Goal: Task Accomplishment & Management: Manage account settings

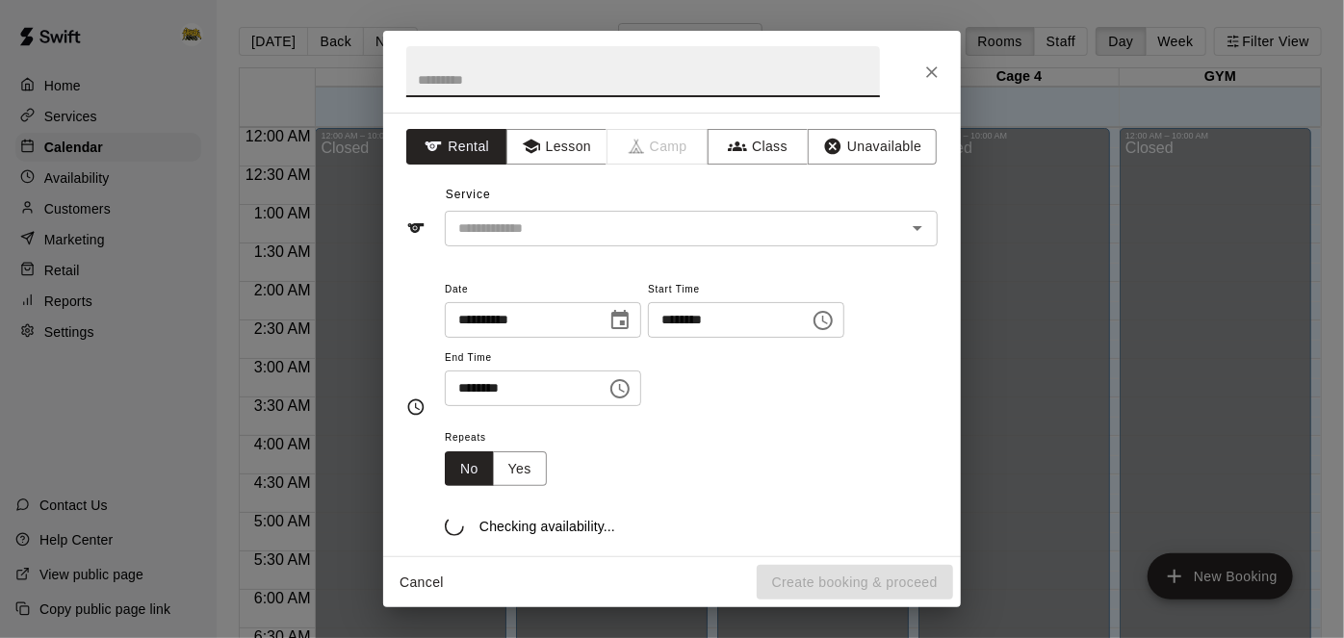
scroll to position [1304, 0]
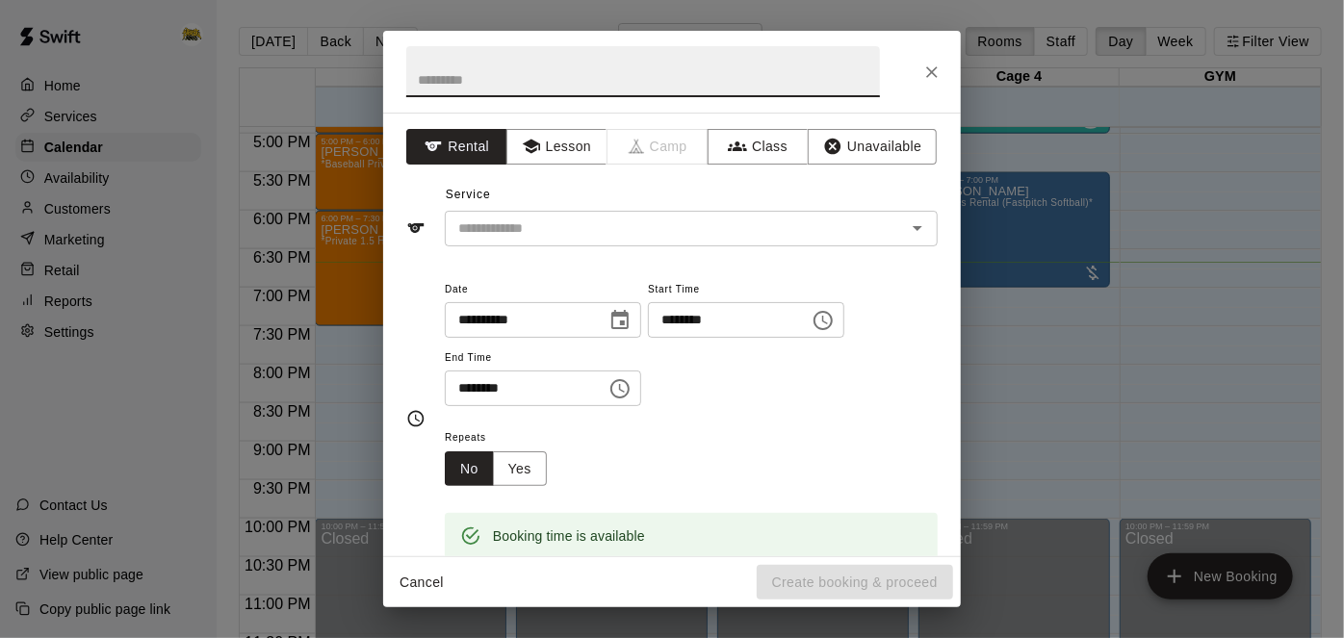
click at [955, 78] on div at bounding box center [672, 72] width 578 height 82
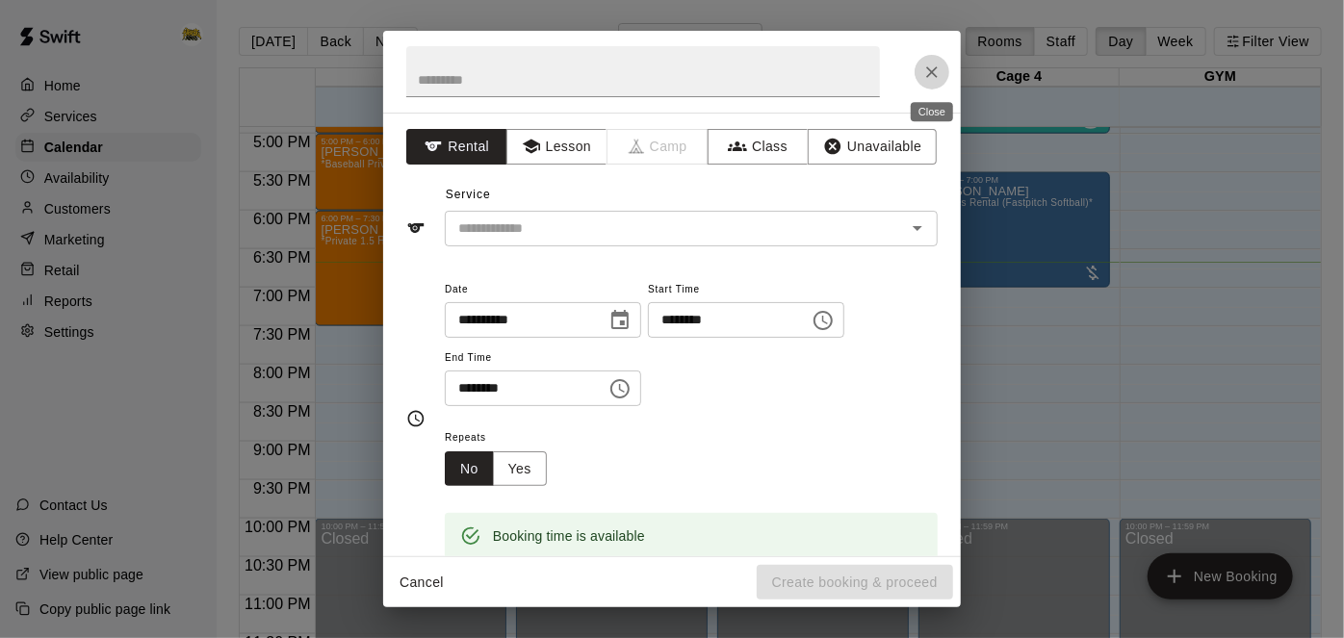
click at [927, 67] on icon "Close" at bounding box center [932, 72] width 12 height 12
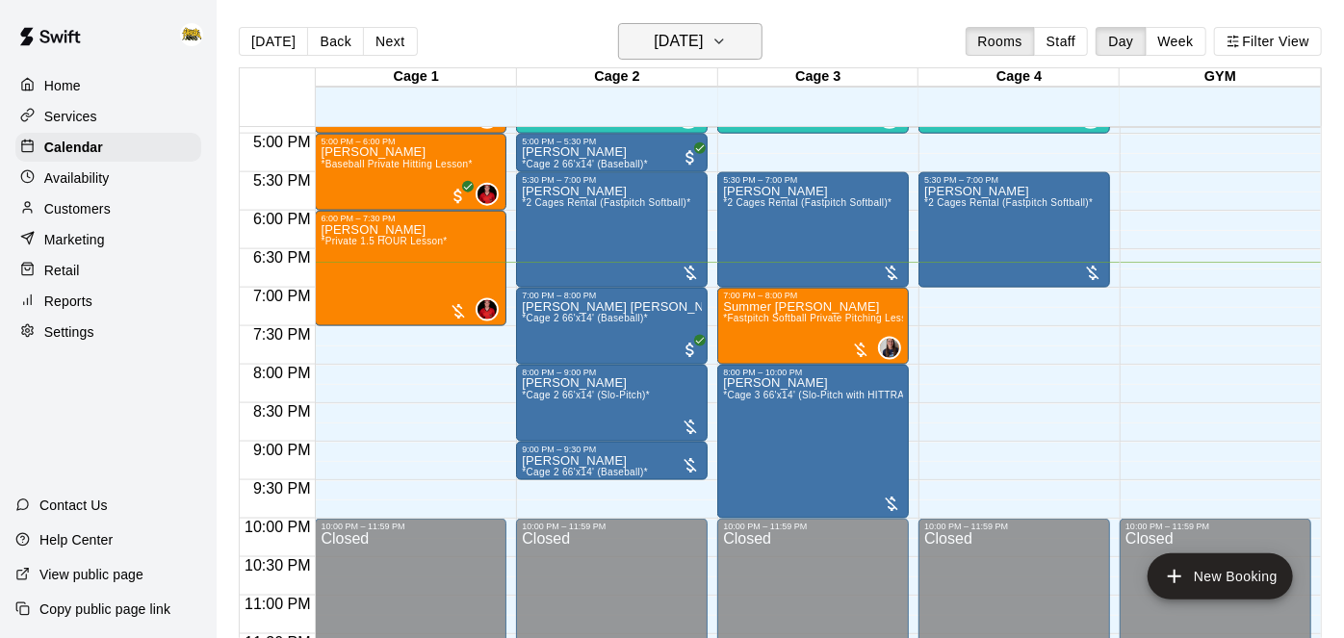
click at [727, 30] on icon "button" at bounding box center [719, 41] width 15 height 23
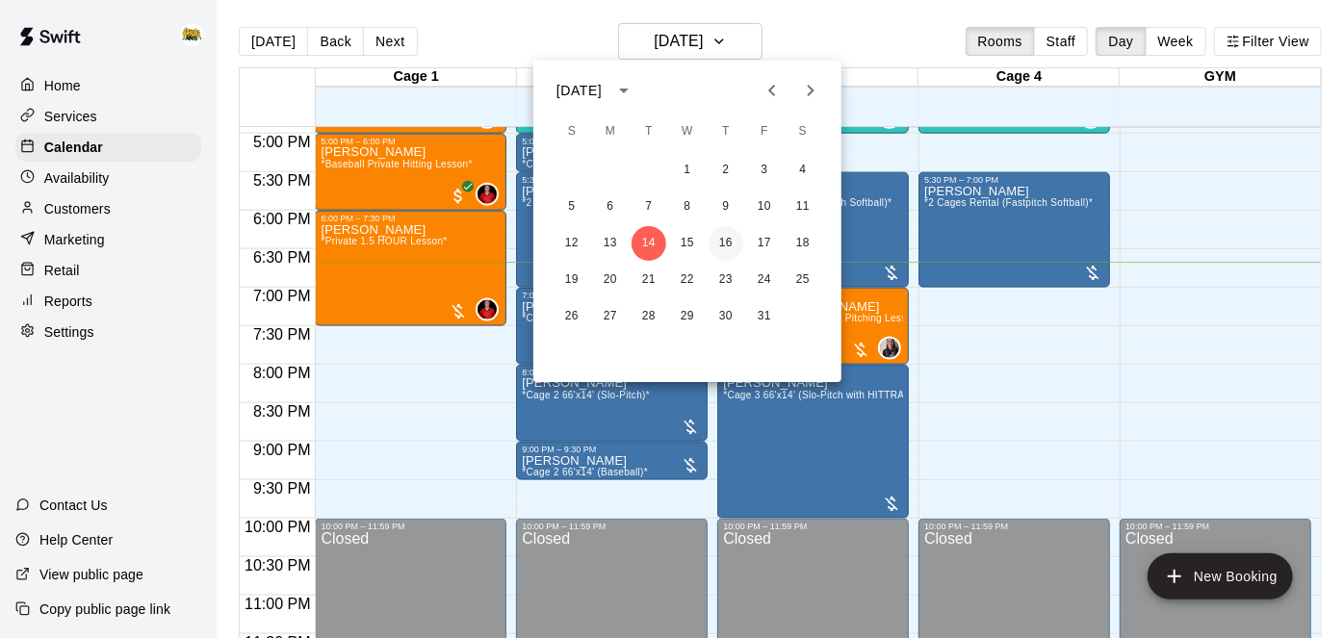
click at [727, 241] on button "16" at bounding box center [726, 243] width 35 height 35
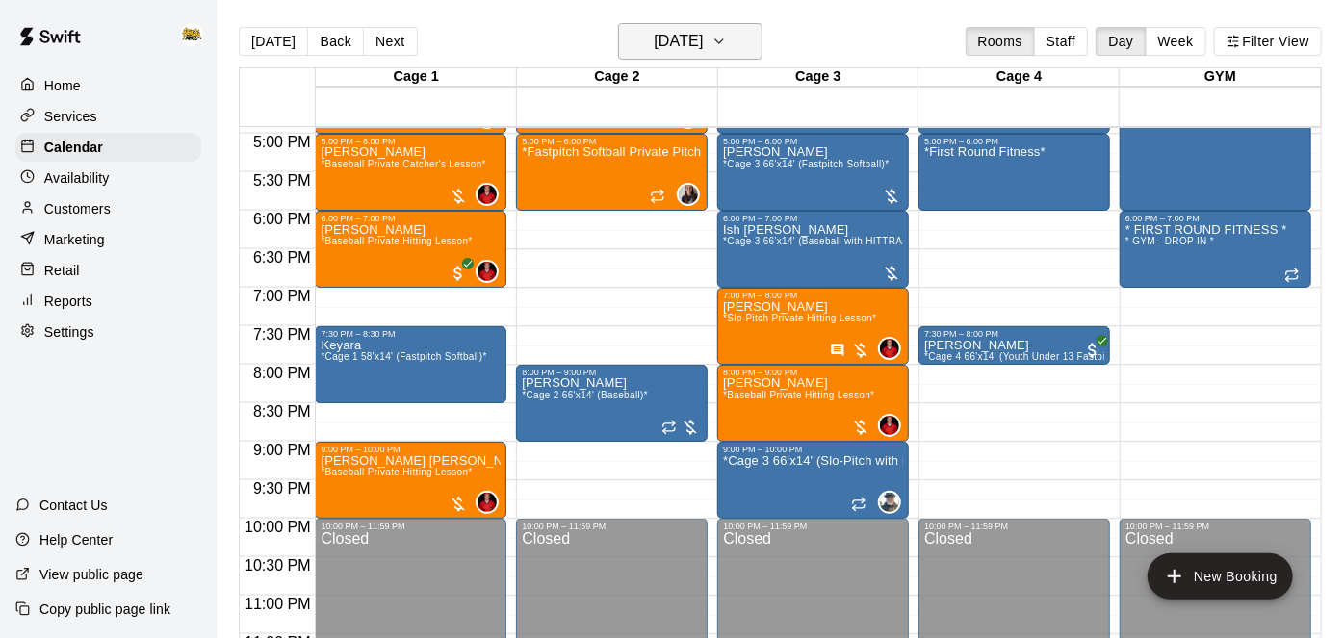
click at [699, 25] on button "[DATE]" at bounding box center [690, 41] width 144 height 37
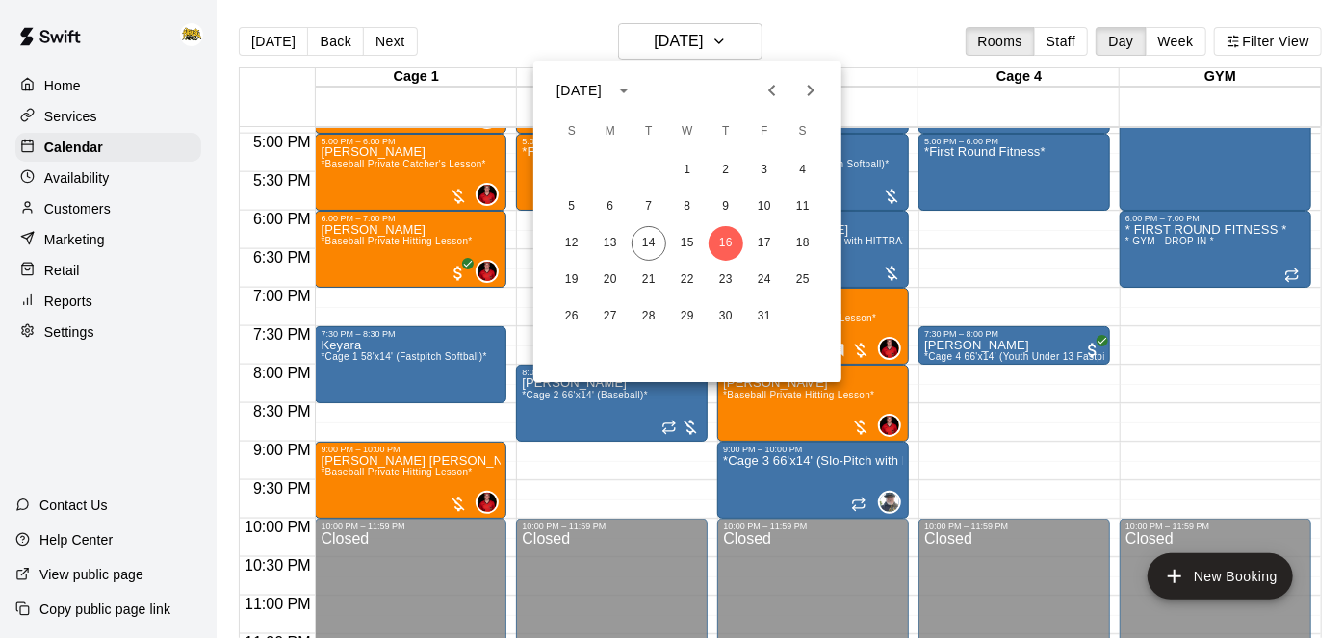
click at [1117, 416] on div at bounding box center [672, 319] width 1344 height 638
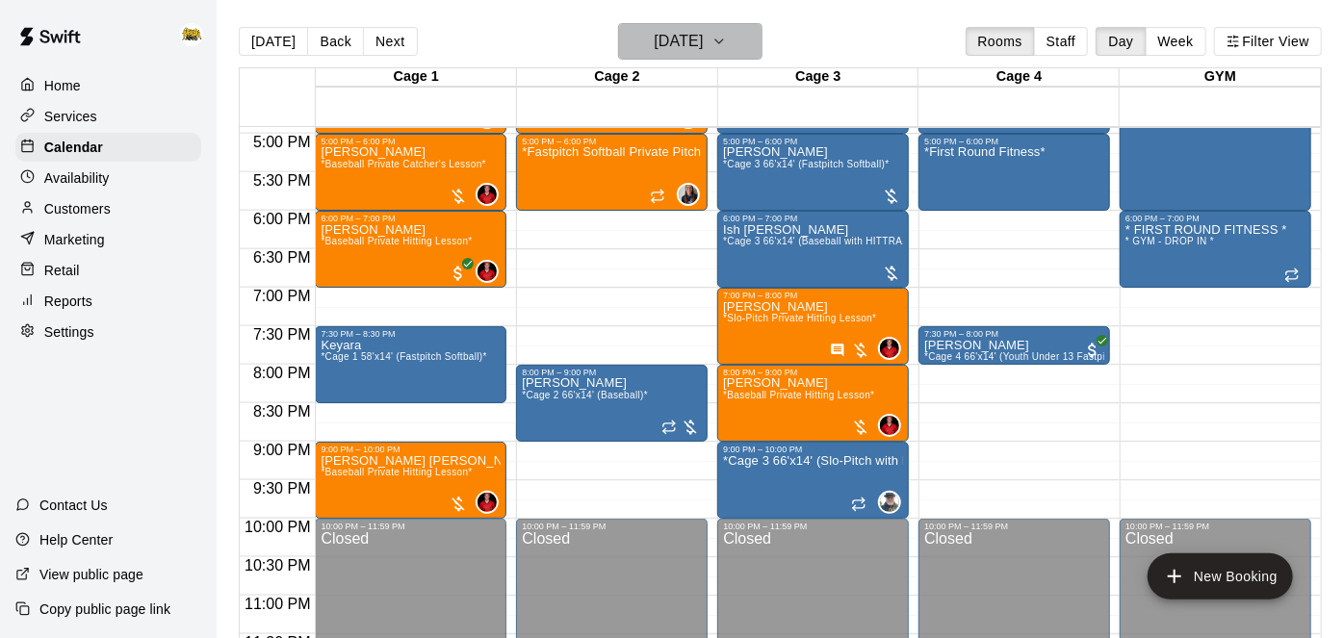
click at [703, 51] on h6 "[DATE]" at bounding box center [678, 41] width 49 height 27
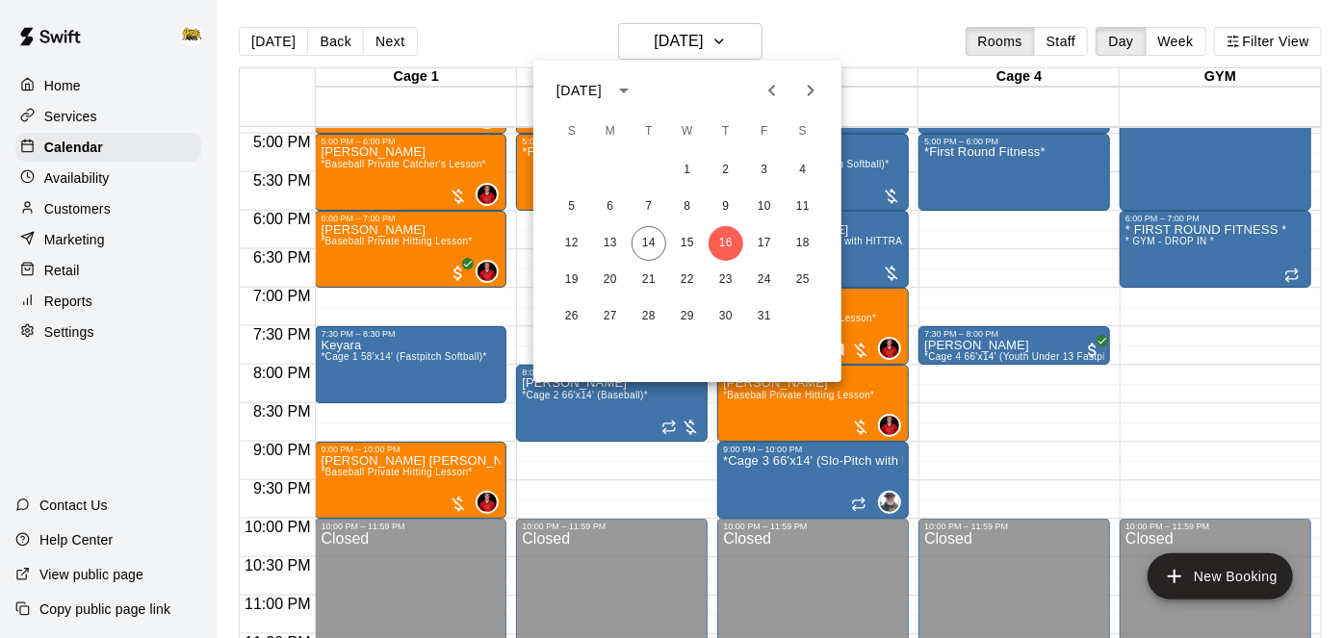
click at [1042, 492] on div at bounding box center [672, 319] width 1344 height 638
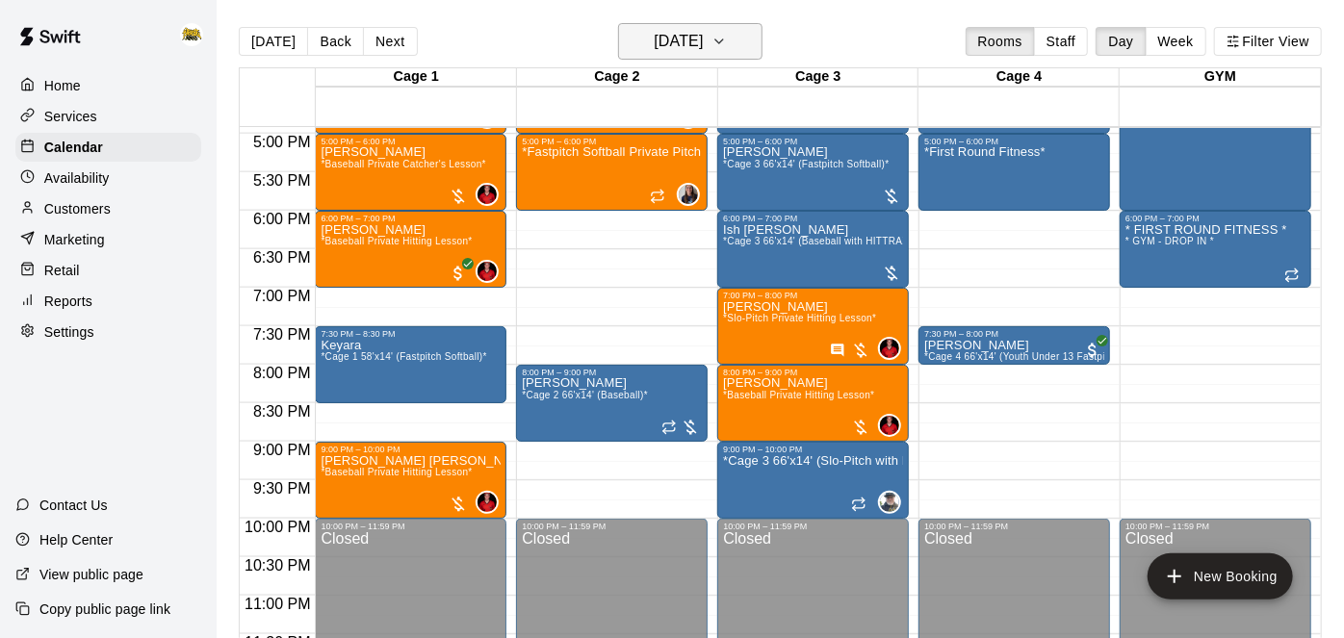
click at [703, 39] on h6 "[DATE]" at bounding box center [678, 41] width 49 height 27
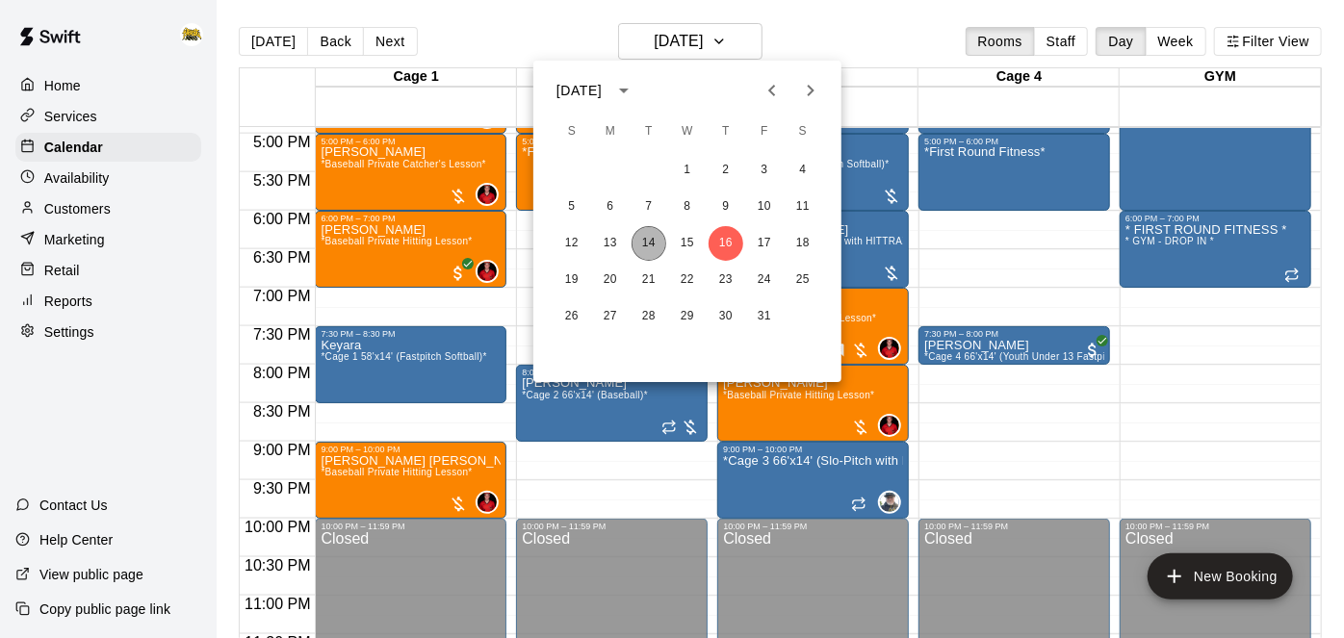
click at [655, 246] on button "14" at bounding box center [649, 243] width 35 height 35
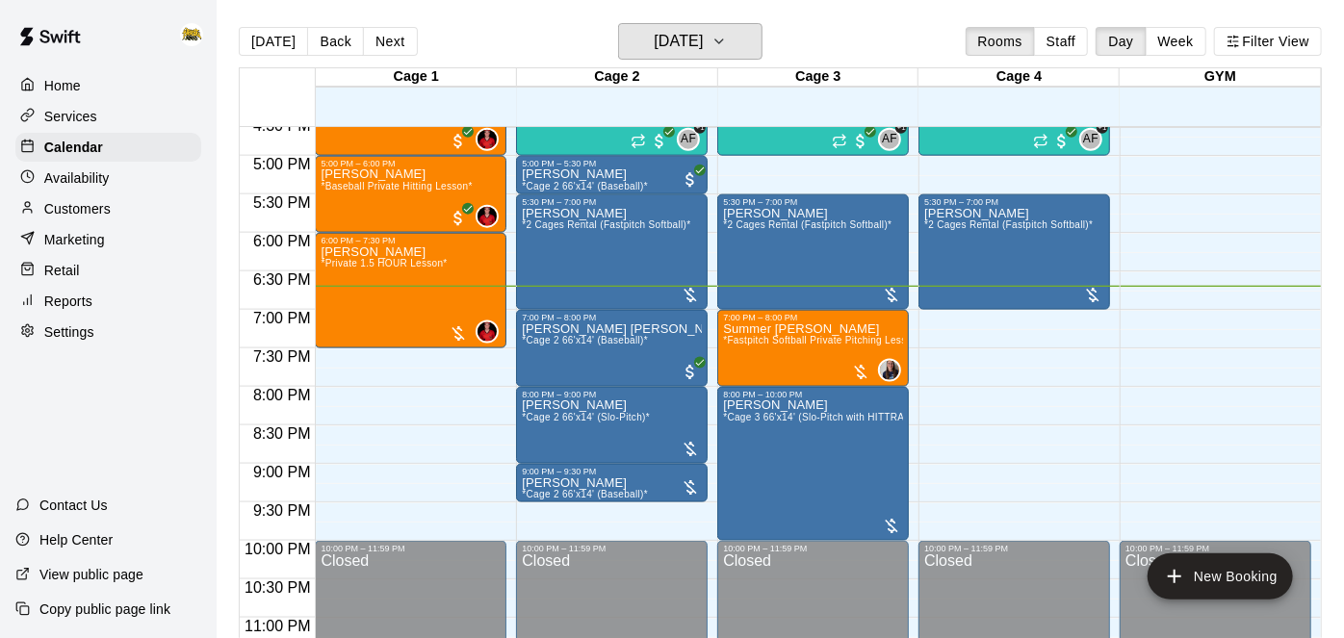
scroll to position [1281, 0]
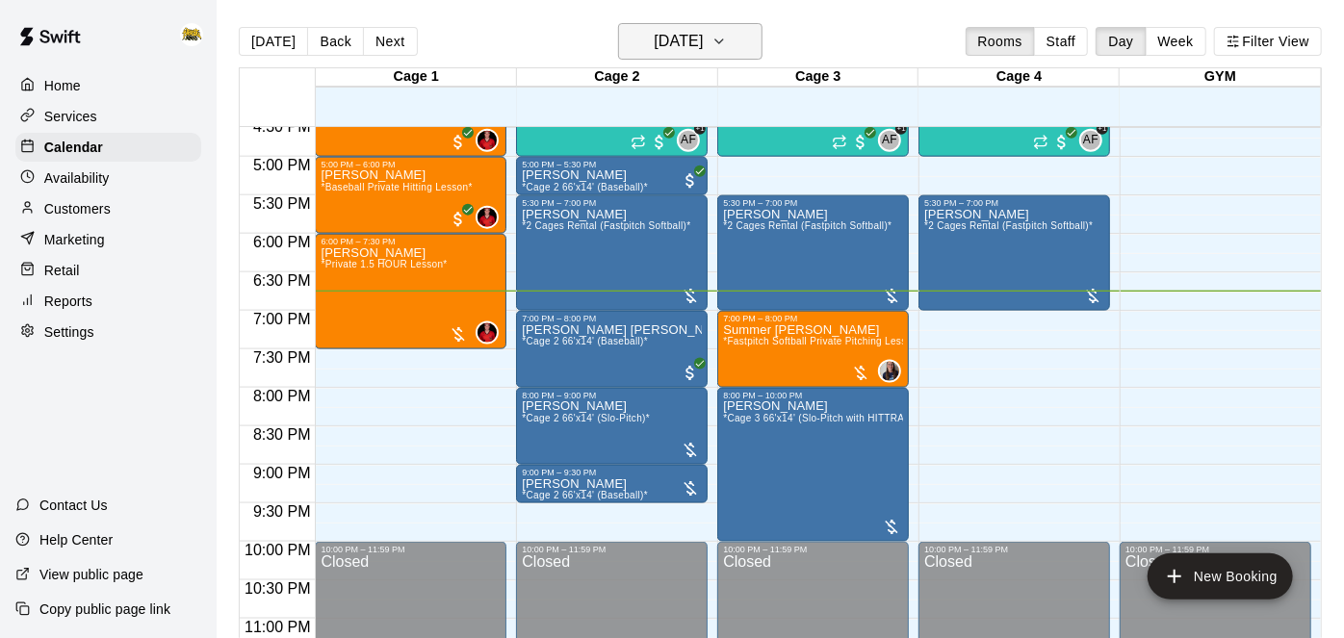
click at [703, 45] on h6 "[DATE]" at bounding box center [678, 41] width 49 height 27
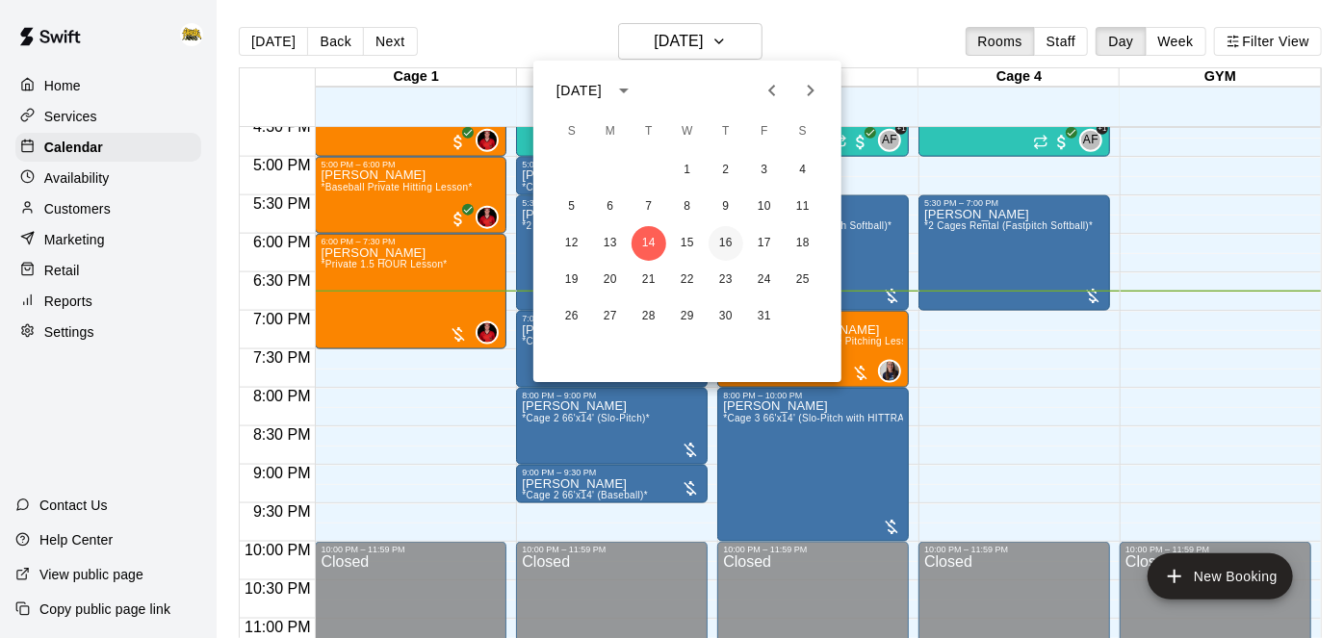
click at [722, 242] on button "16" at bounding box center [726, 243] width 35 height 35
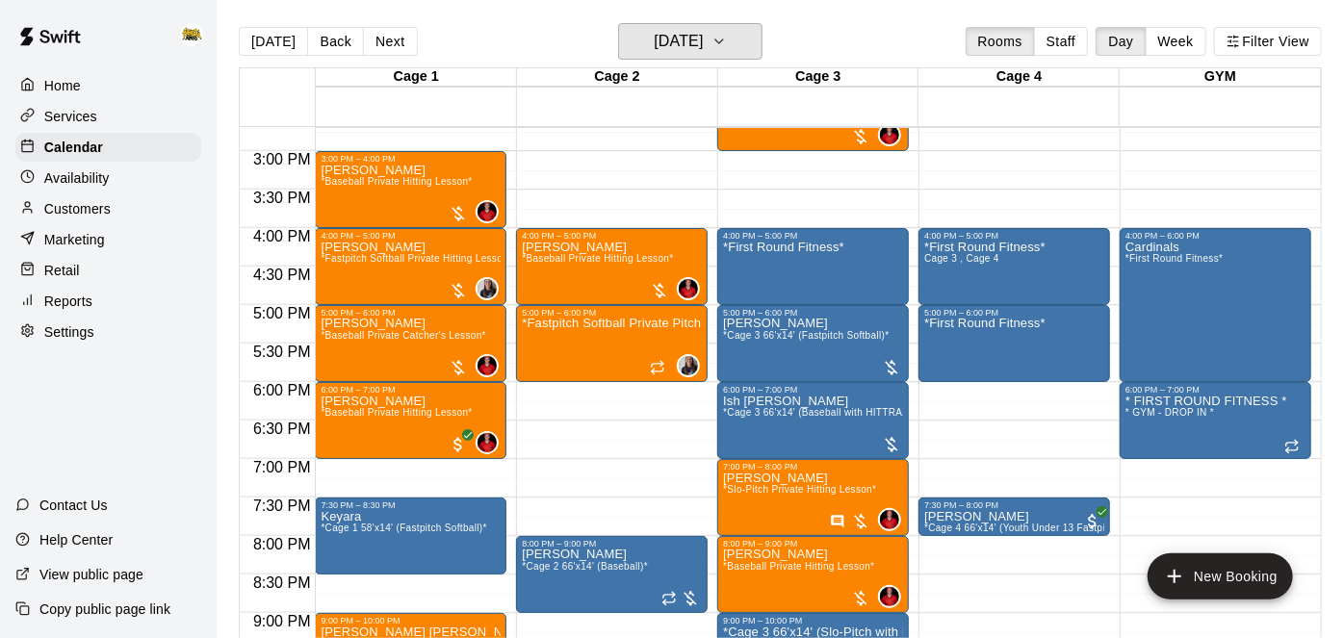
scroll to position [1129, 0]
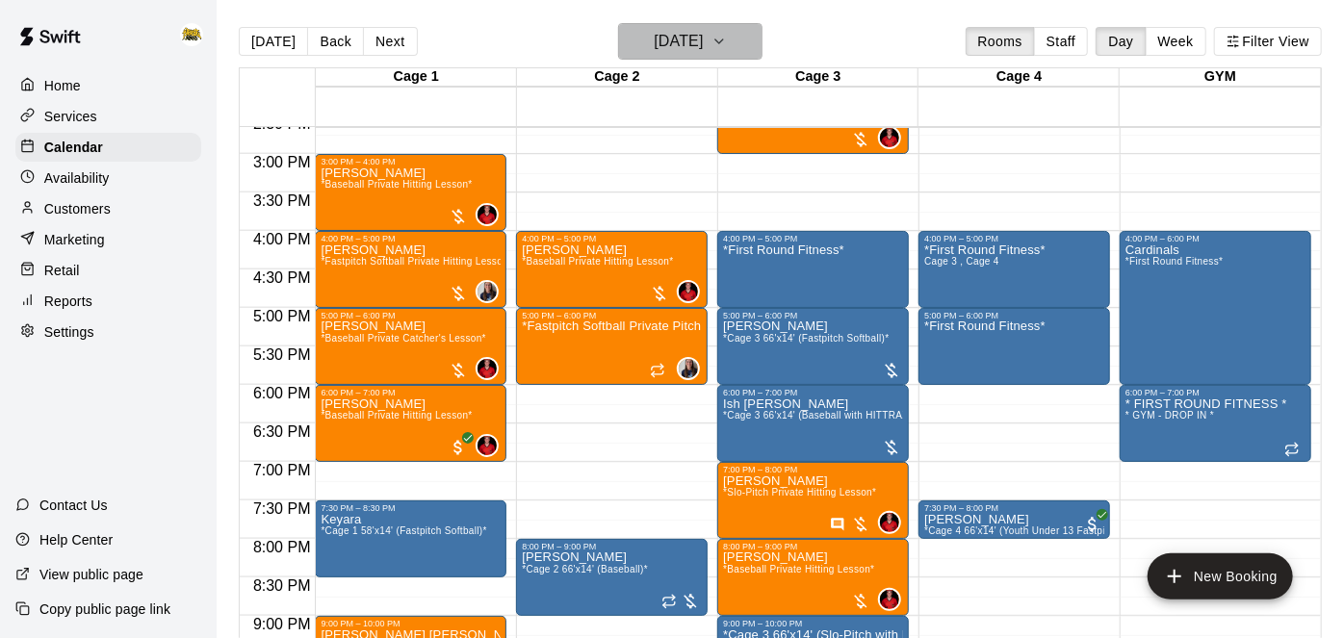
click at [703, 50] on h6 "[DATE]" at bounding box center [678, 41] width 49 height 27
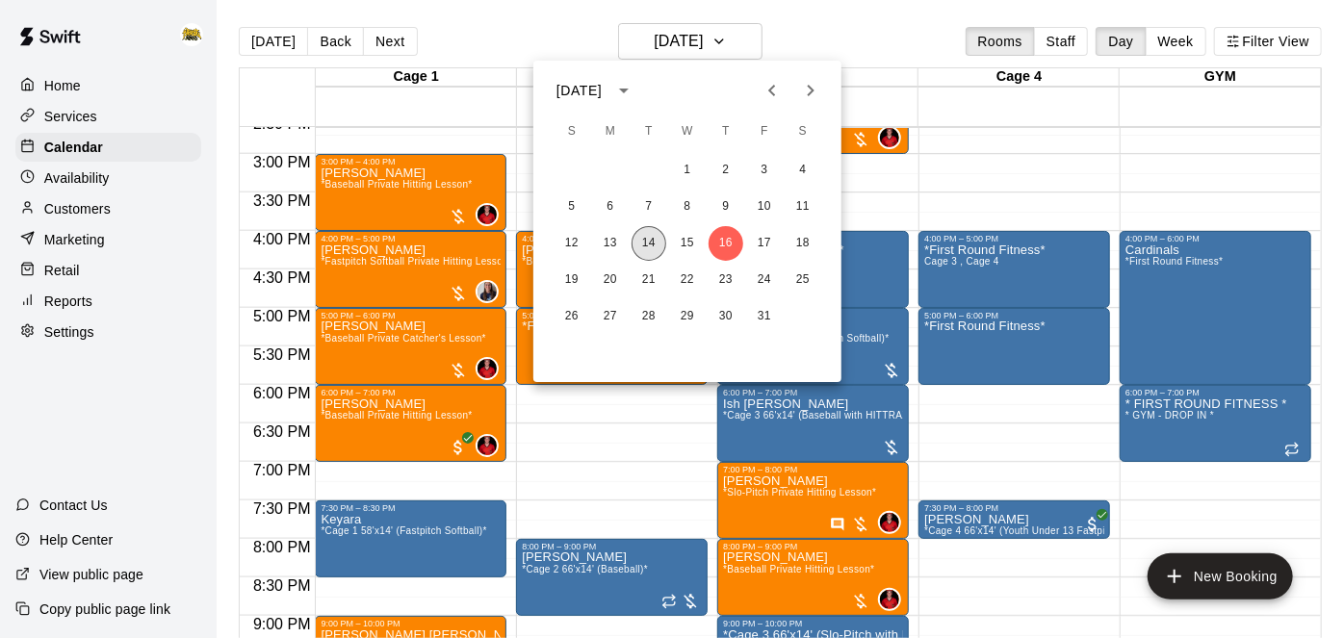
click at [651, 251] on button "14" at bounding box center [649, 243] width 35 height 35
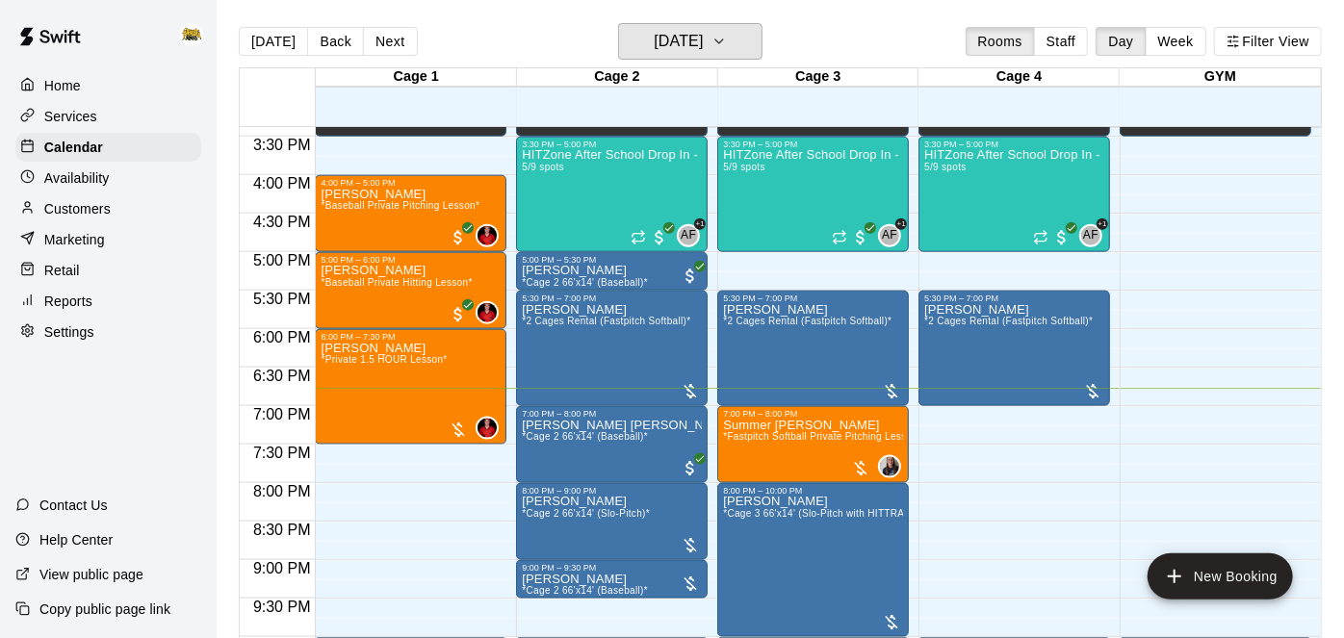
scroll to position [1275, 0]
